Goal: Find specific page/section: Find specific page/section

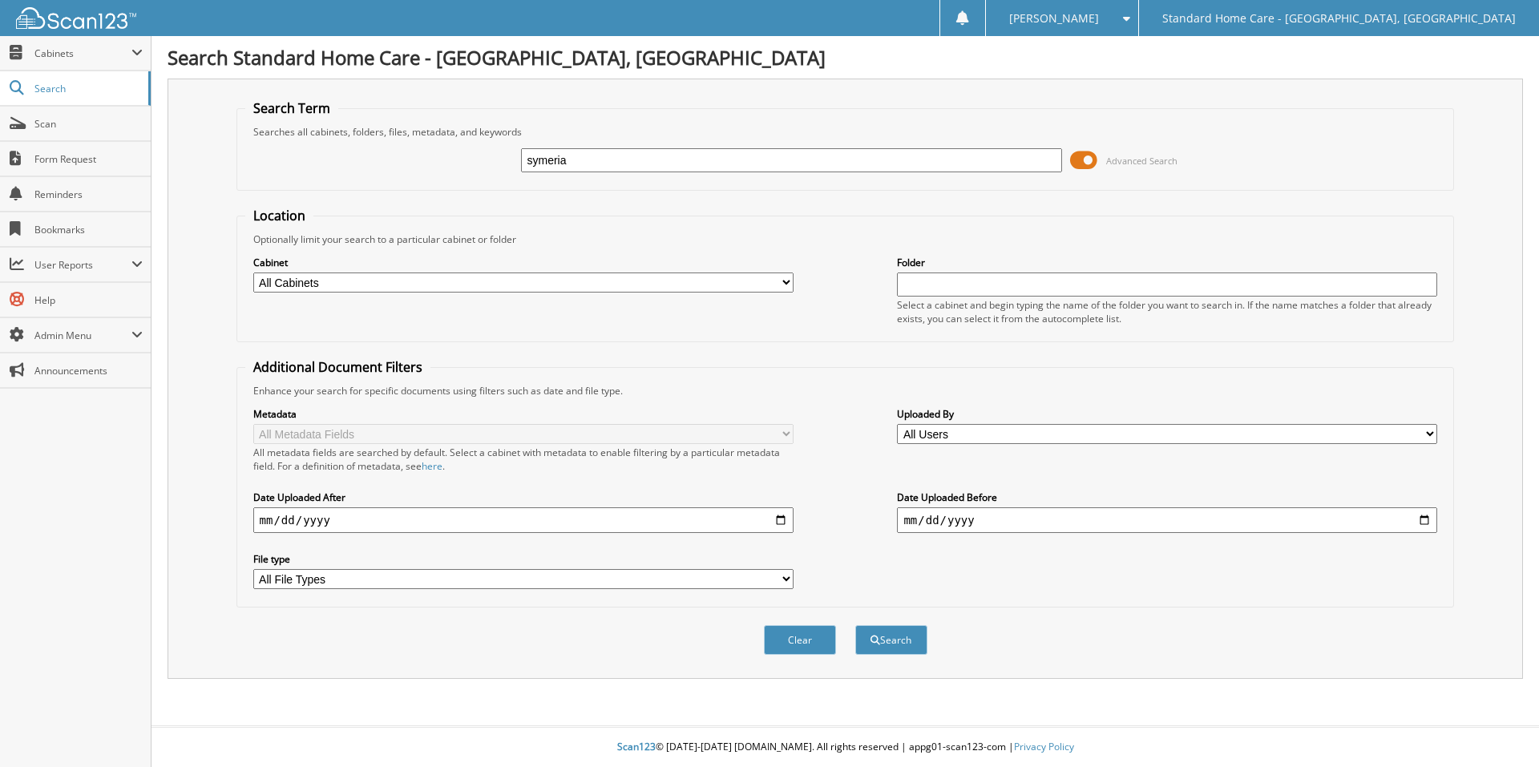
type input "symeria"
click at [855, 625] on button "Search" at bounding box center [891, 640] width 72 height 30
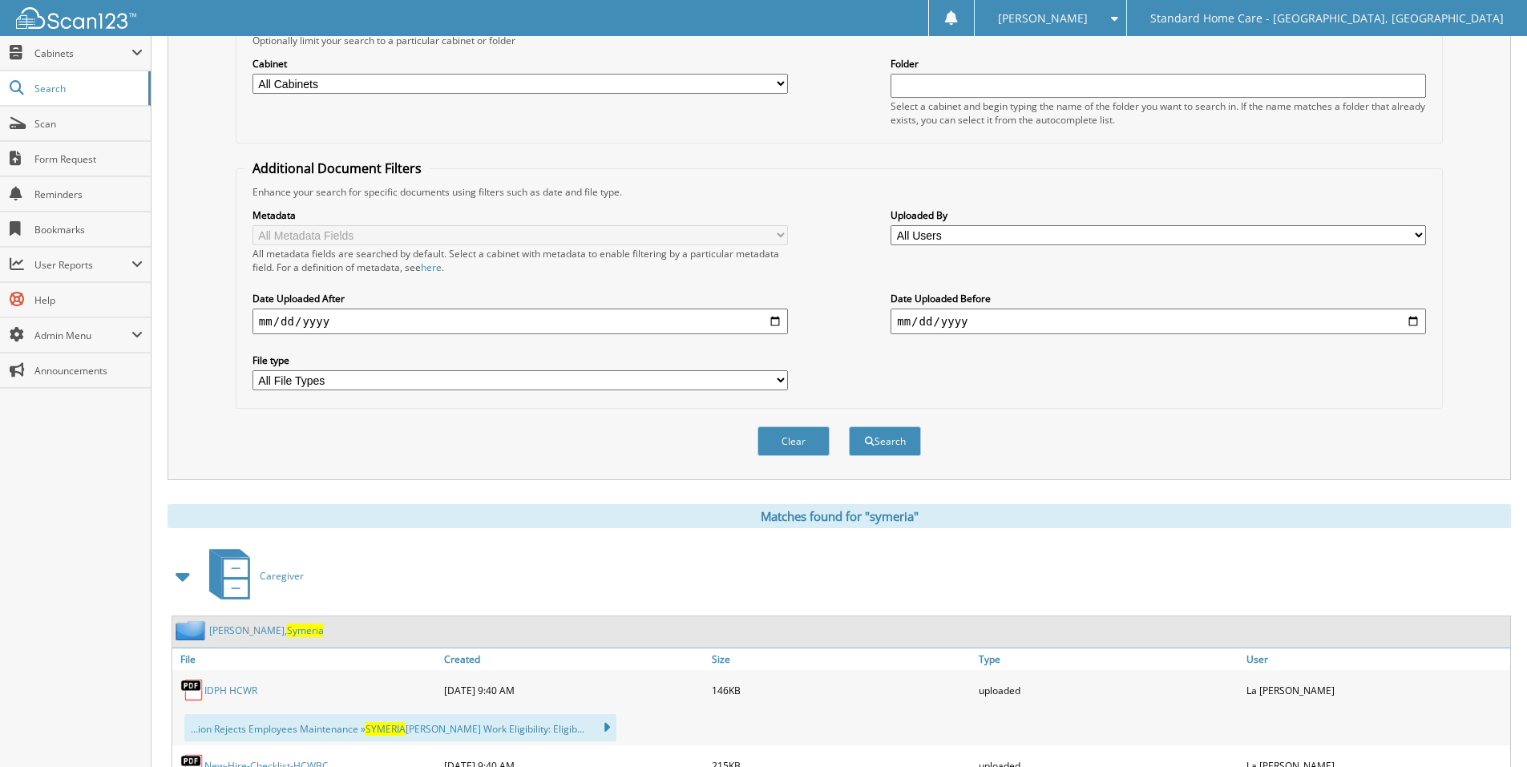
scroll to position [321, 0]
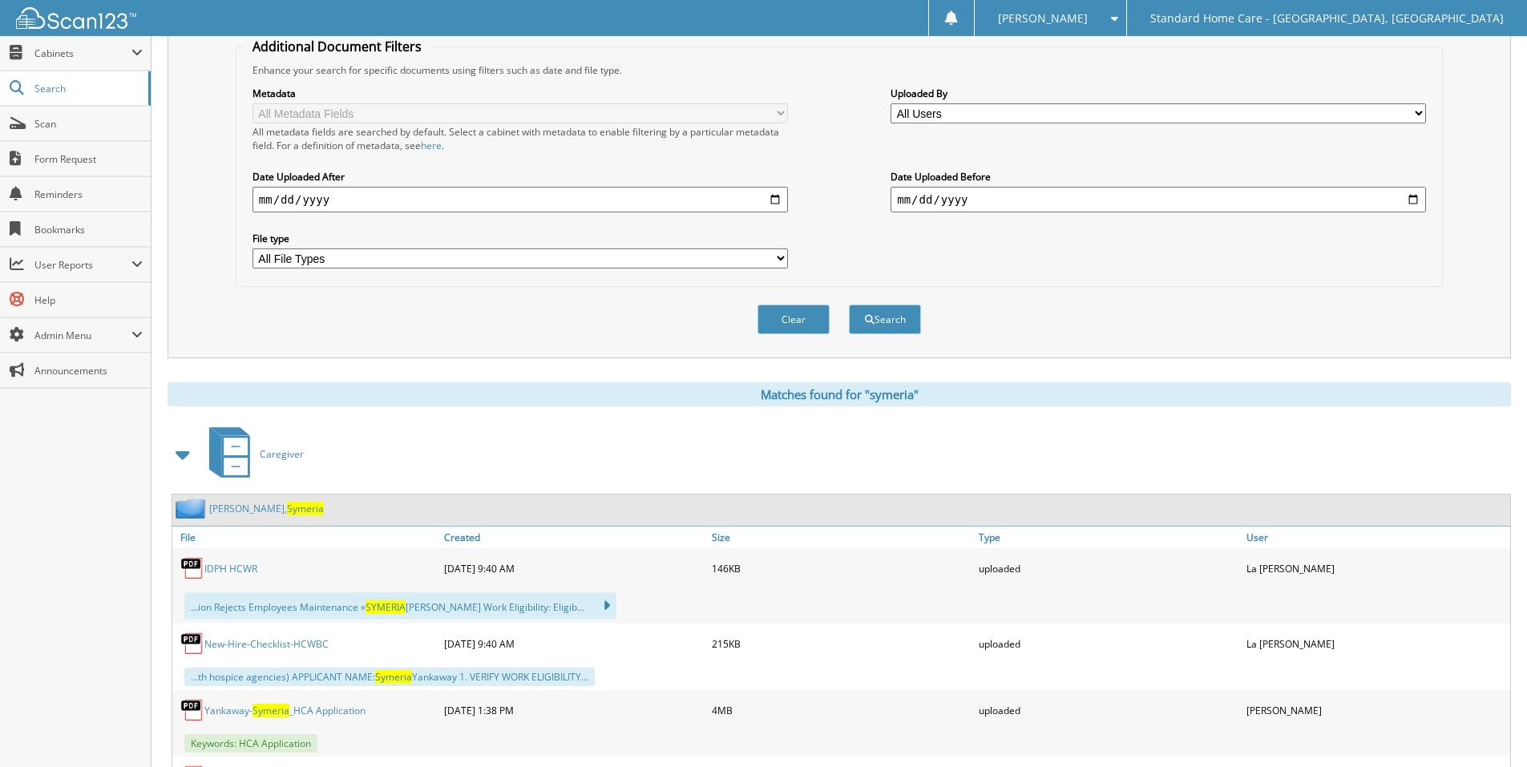
click at [287, 508] on span "Symeria" at bounding box center [305, 509] width 37 height 14
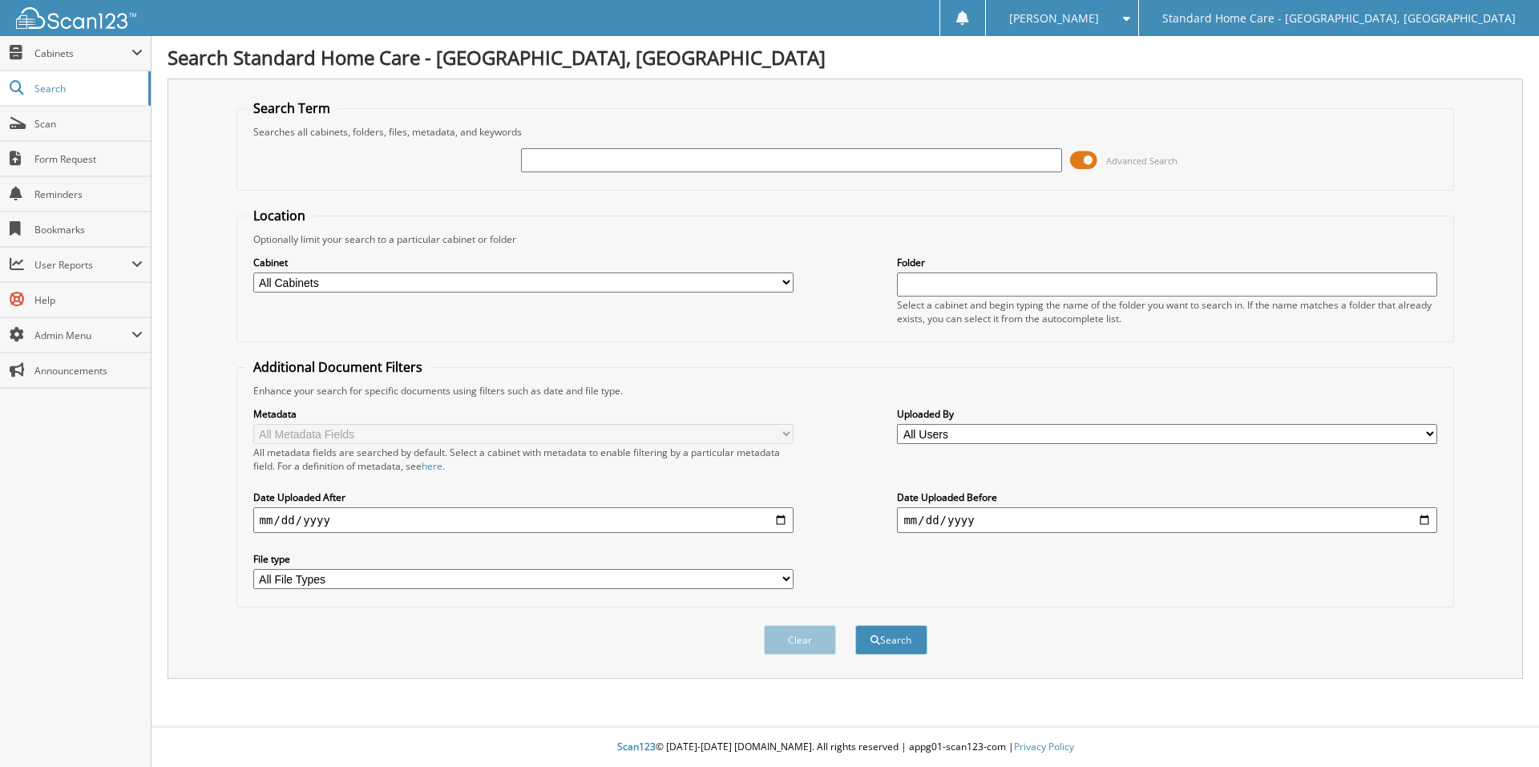
type input "e"
type input "[PERSON_NAME]"
click at [855, 625] on button "Search" at bounding box center [891, 640] width 72 height 30
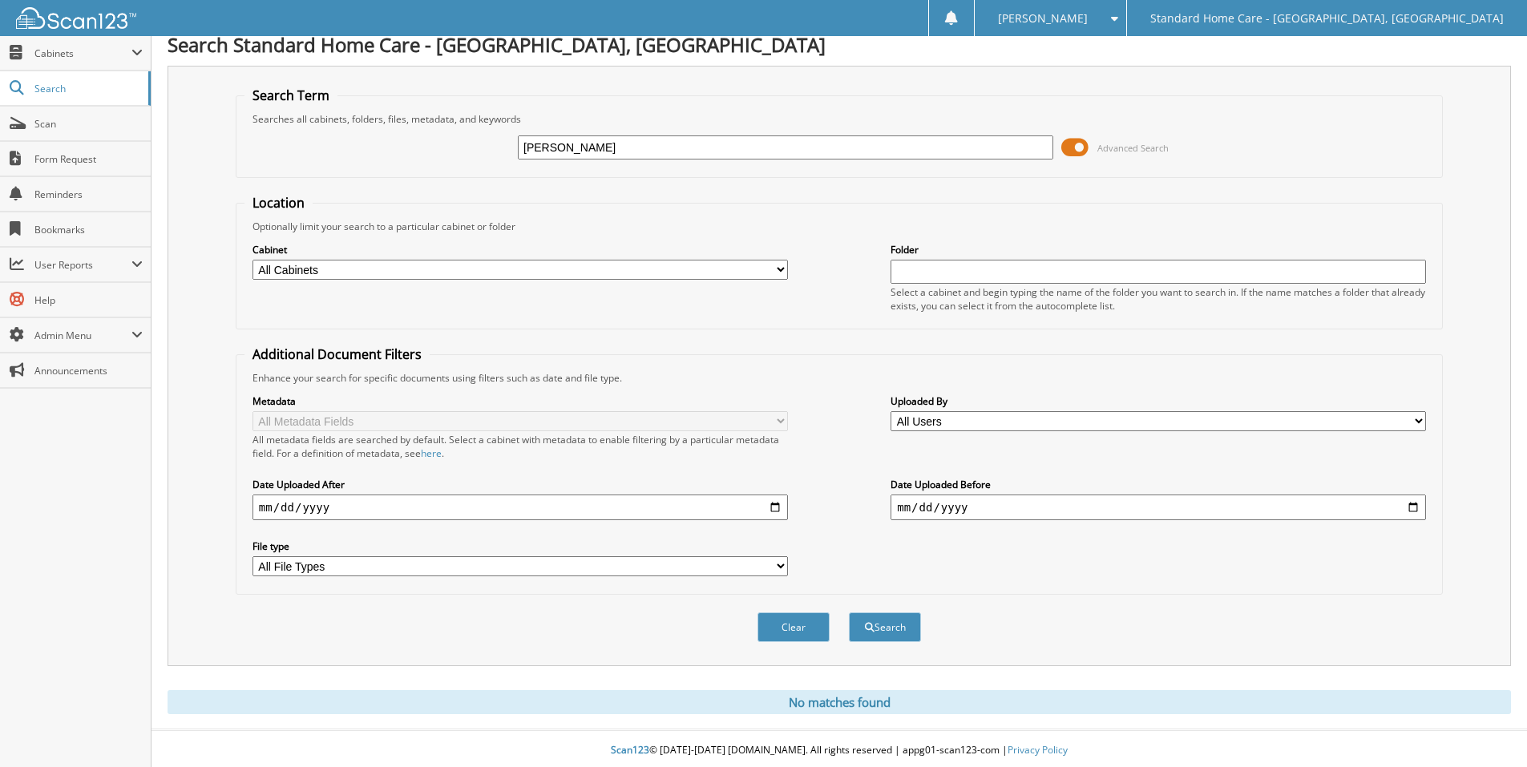
scroll to position [17, 0]
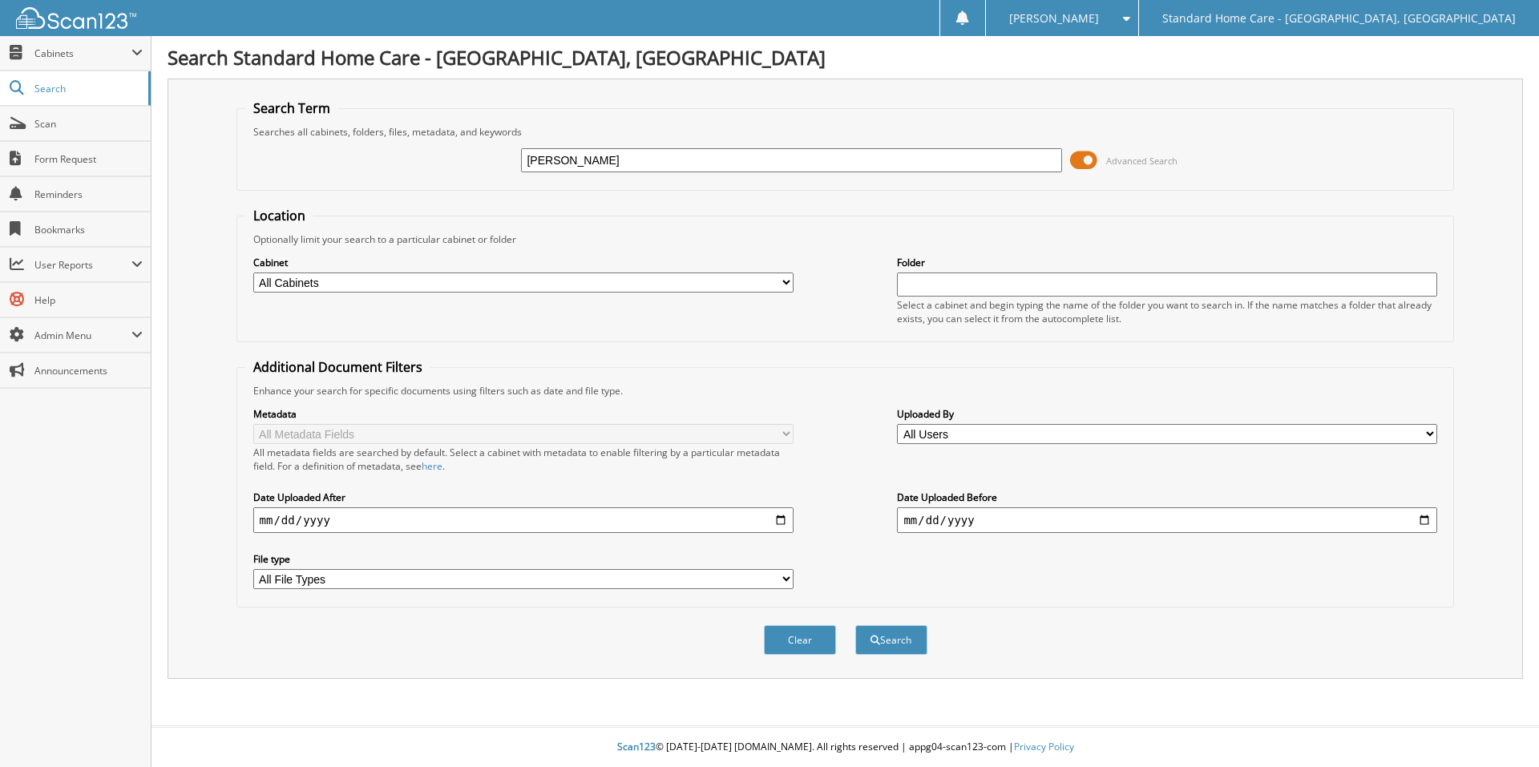
type input "[PERSON_NAME]"
click at [855, 625] on button "Search" at bounding box center [891, 640] width 72 height 30
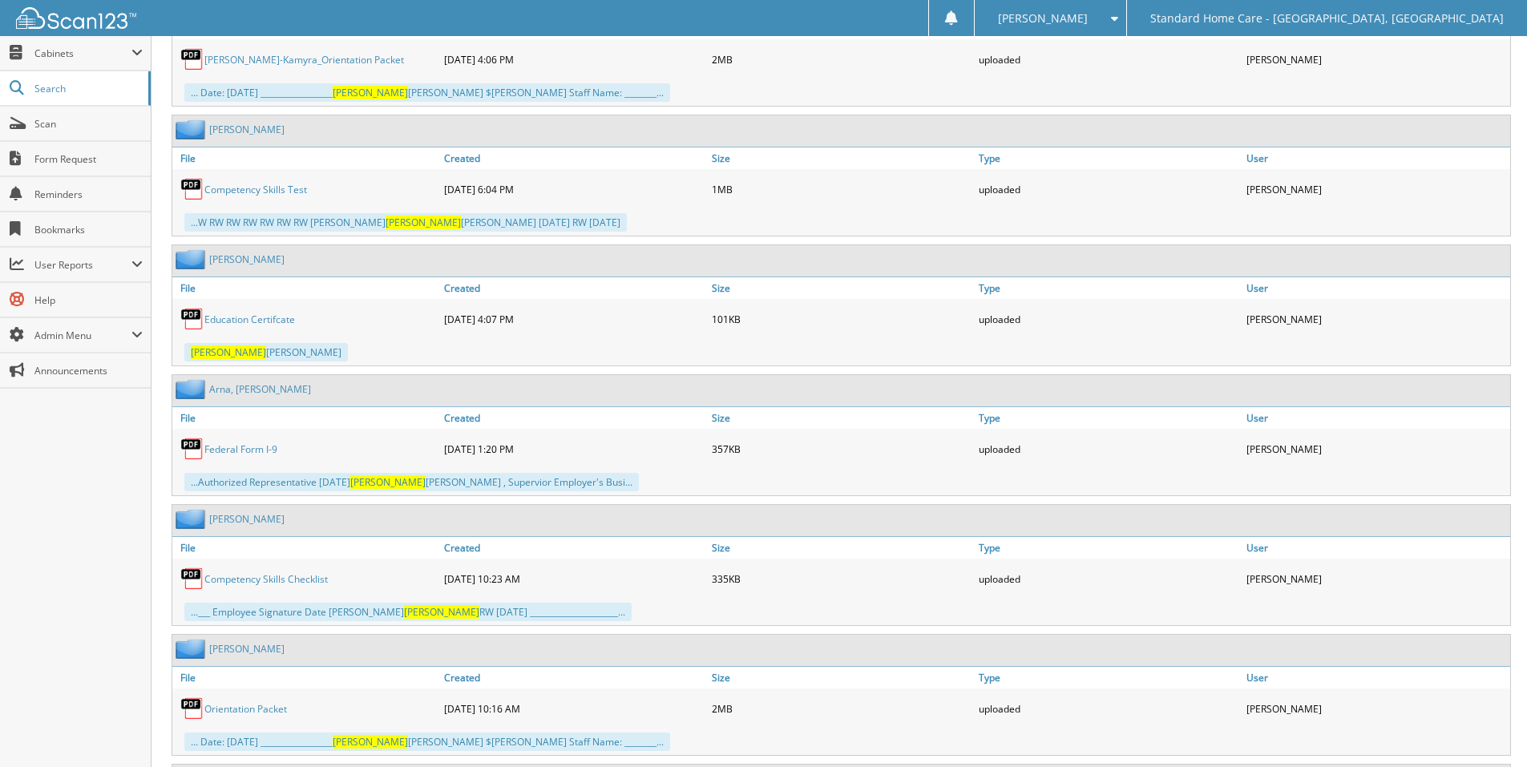
scroll to position [3265, 0]
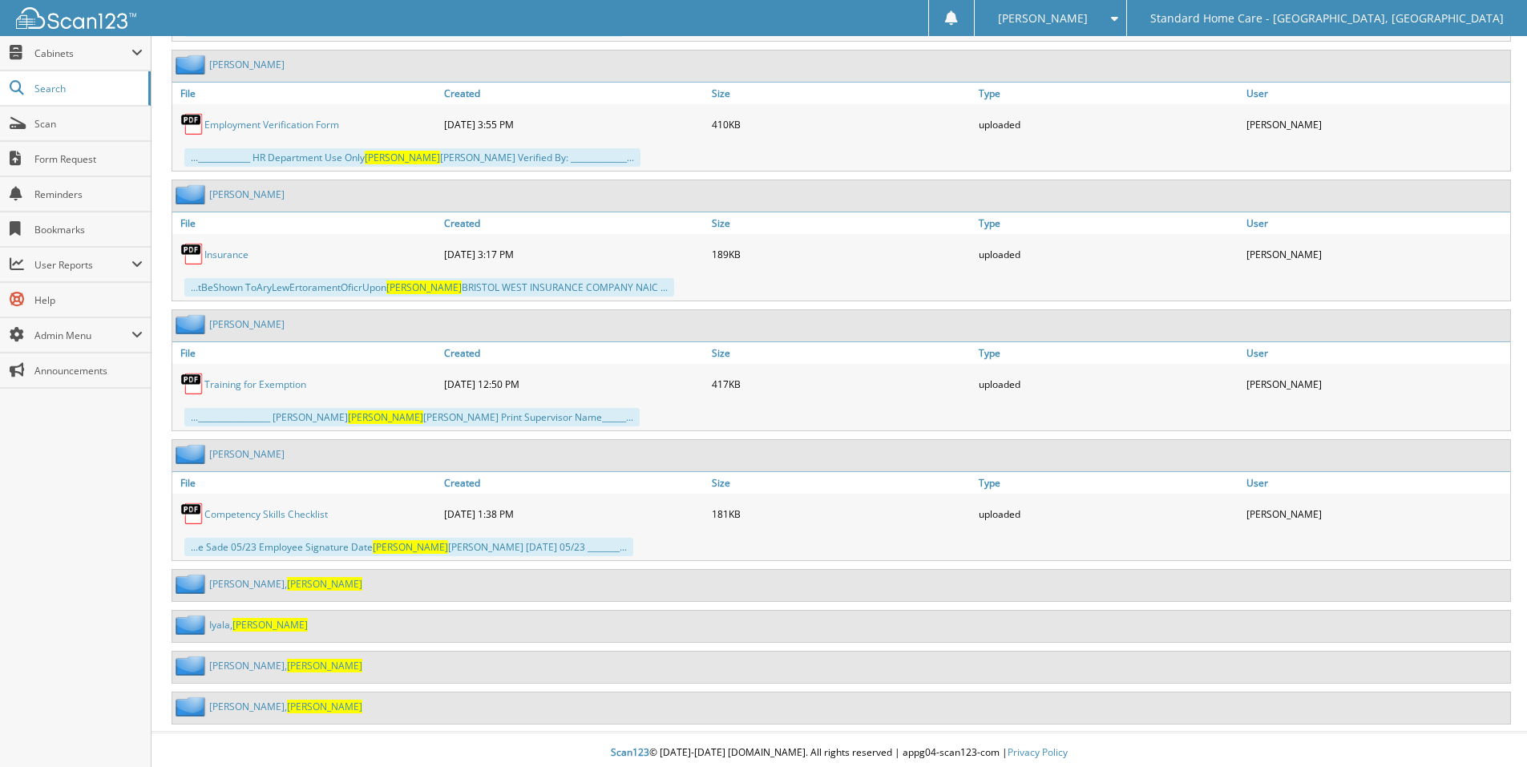
click at [240, 700] on link "Kinchen, Raquel" at bounding box center [285, 707] width 153 height 14
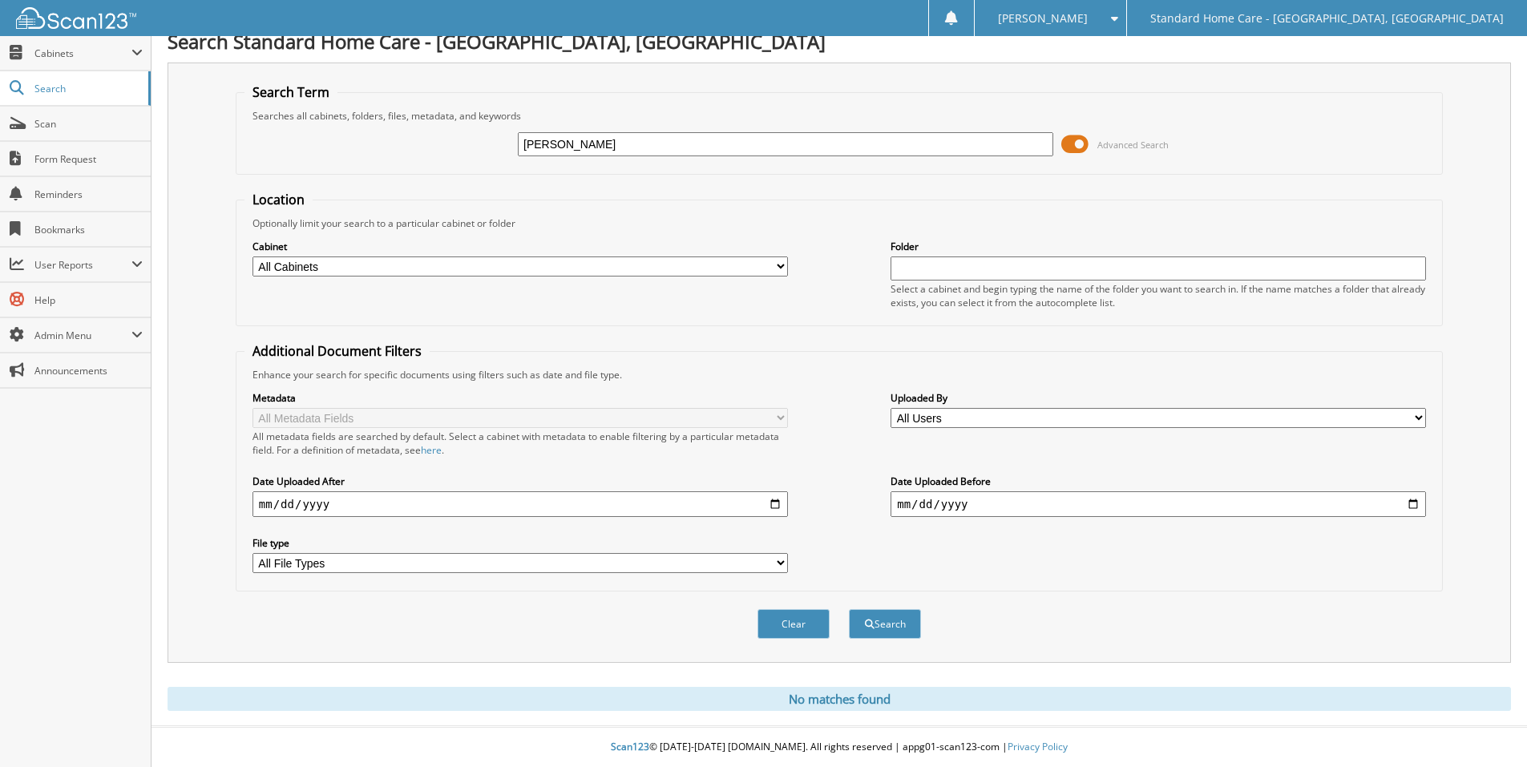
drag, startPoint x: 638, startPoint y: 139, endPoint x: 234, endPoint y: 141, distance: 404.0
click at [236, 141] on fieldset "Search Term Searches all cabinets, folders, files, metadata, and keywords [GEOG…" at bounding box center [839, 128] width 1207 height 91
type input "[PERSON_NAME]"
click at [849, 609] on button "Search" at bounding box center [885, 624] width 72 height 30
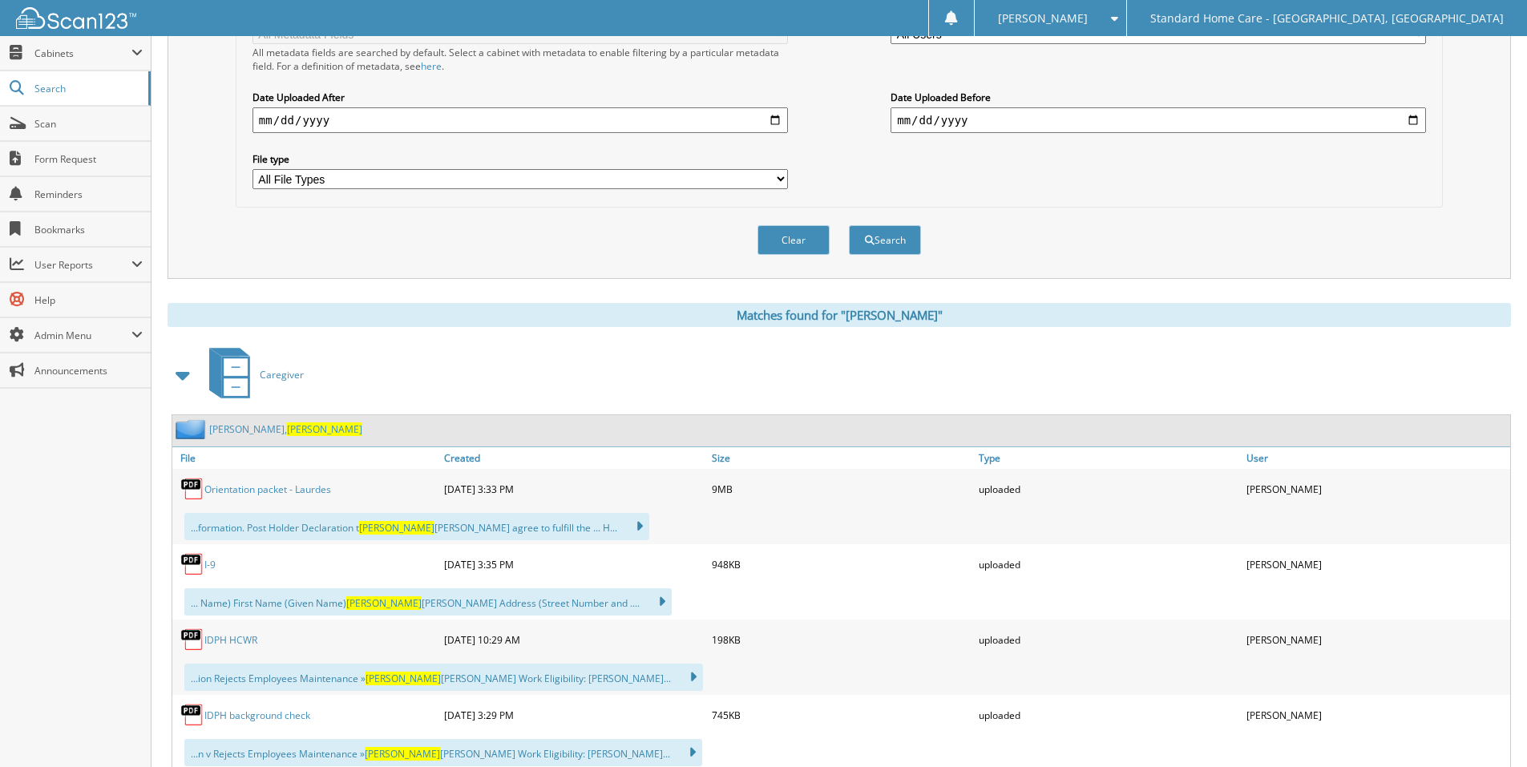
scroll to position [401, 0]
click at [269, 424] on link "[PERSON_NAME][GEOGRAPHIC_DATA]" at bounding box center [285, 429] width 153 height 14
